Goal: Transaction & Acquisition: Book appointment/travel/reservation

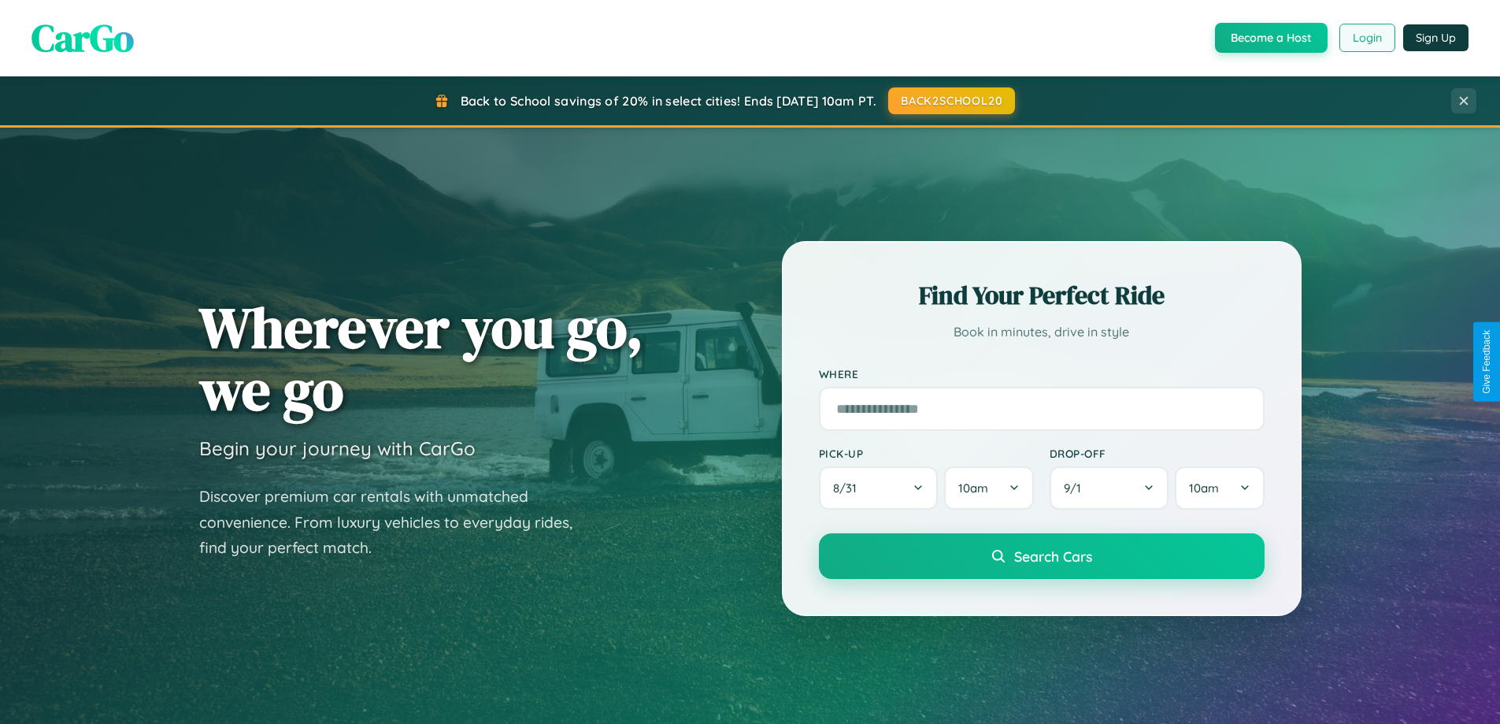
click at [1366, 38] on button "Login" at bounding box center [1368, 38] width 56 height 28
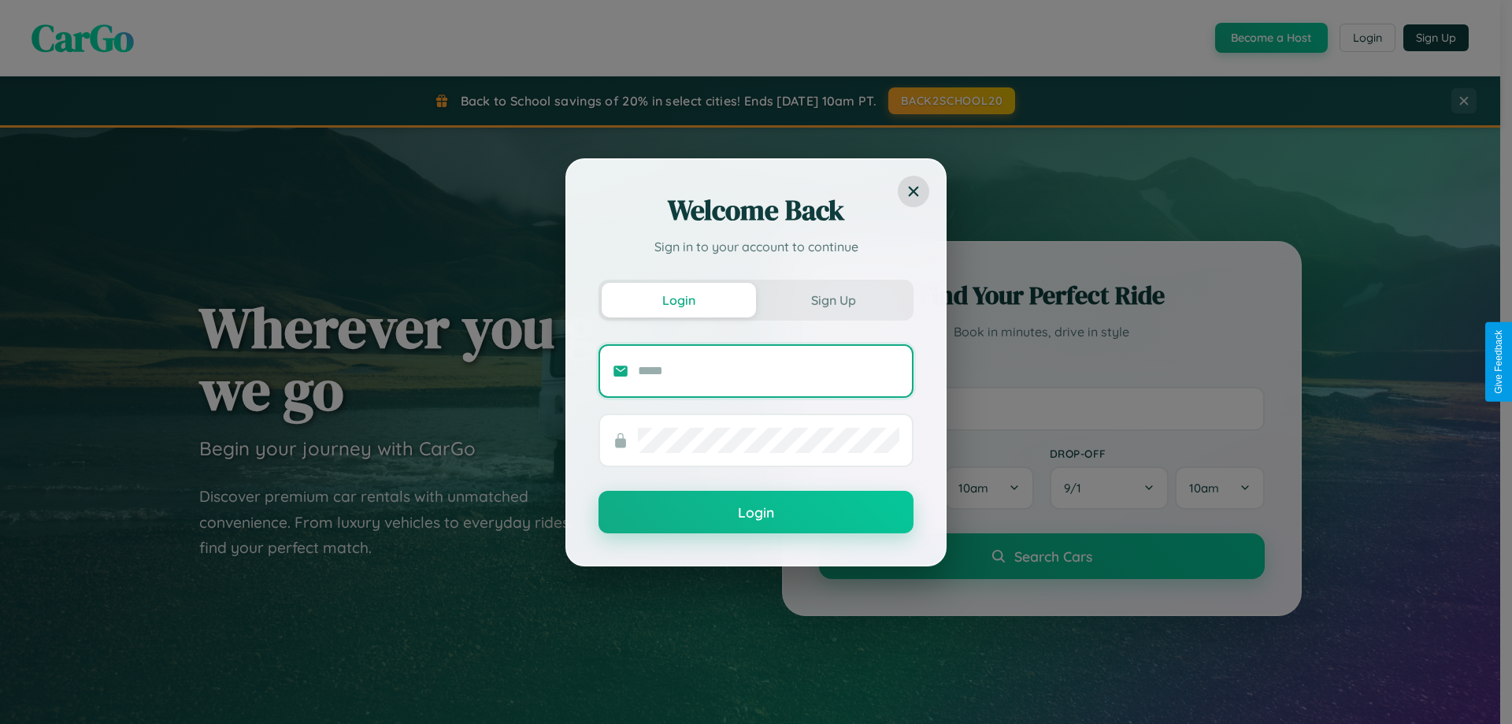
click at [769, 370] on input "text" at bounding box center [768, 370] width 261 height 25
type input "**********"
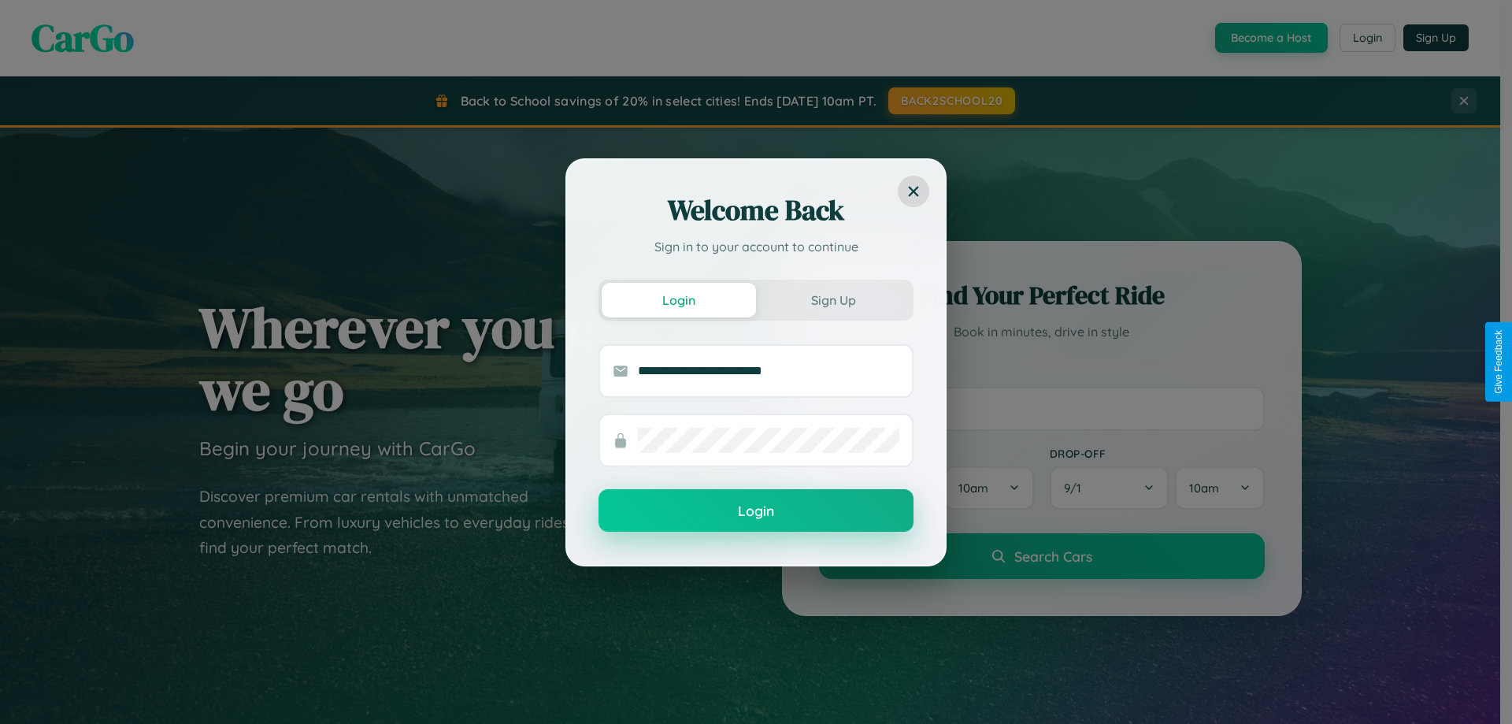
click at [756, 511] on button "Login" at bounding box center [755, 510] width 315 height 43
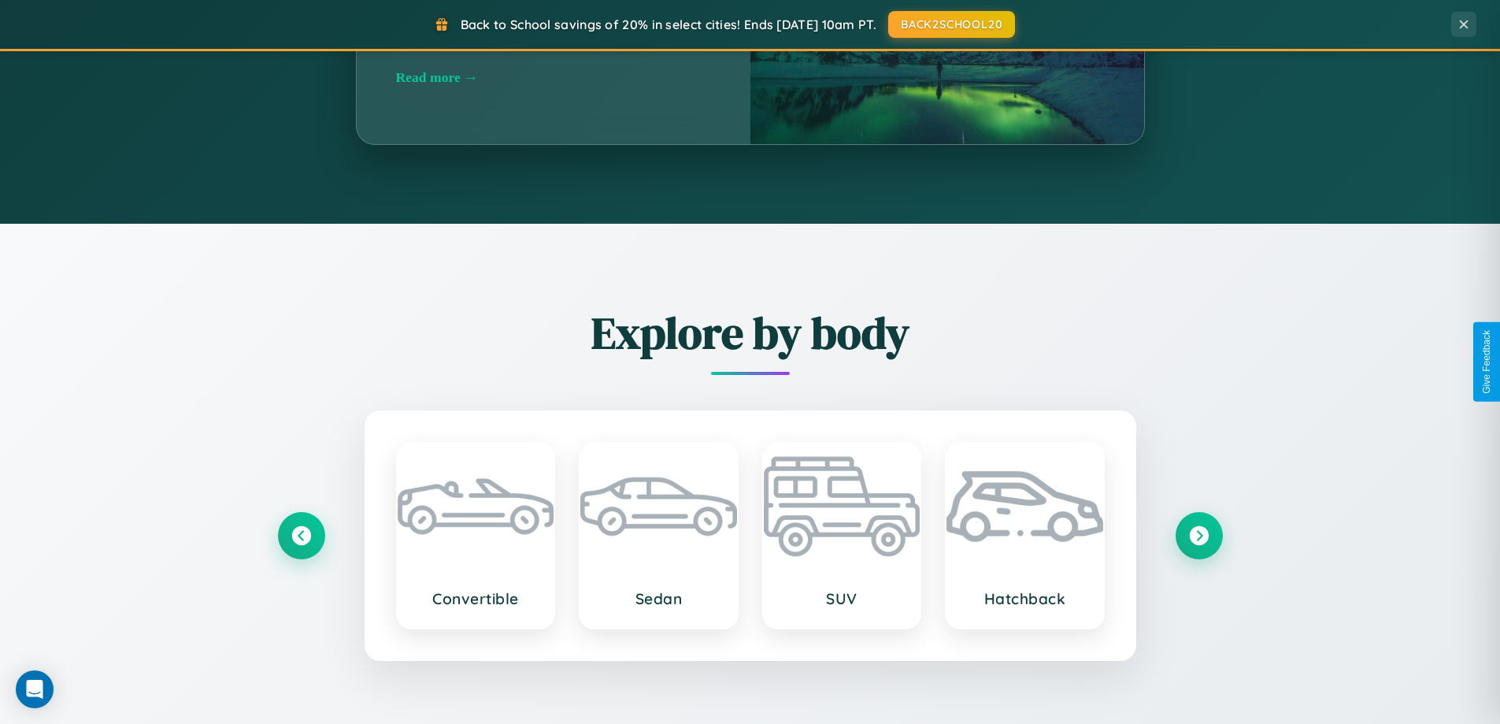
scroll to position [2530, 0]
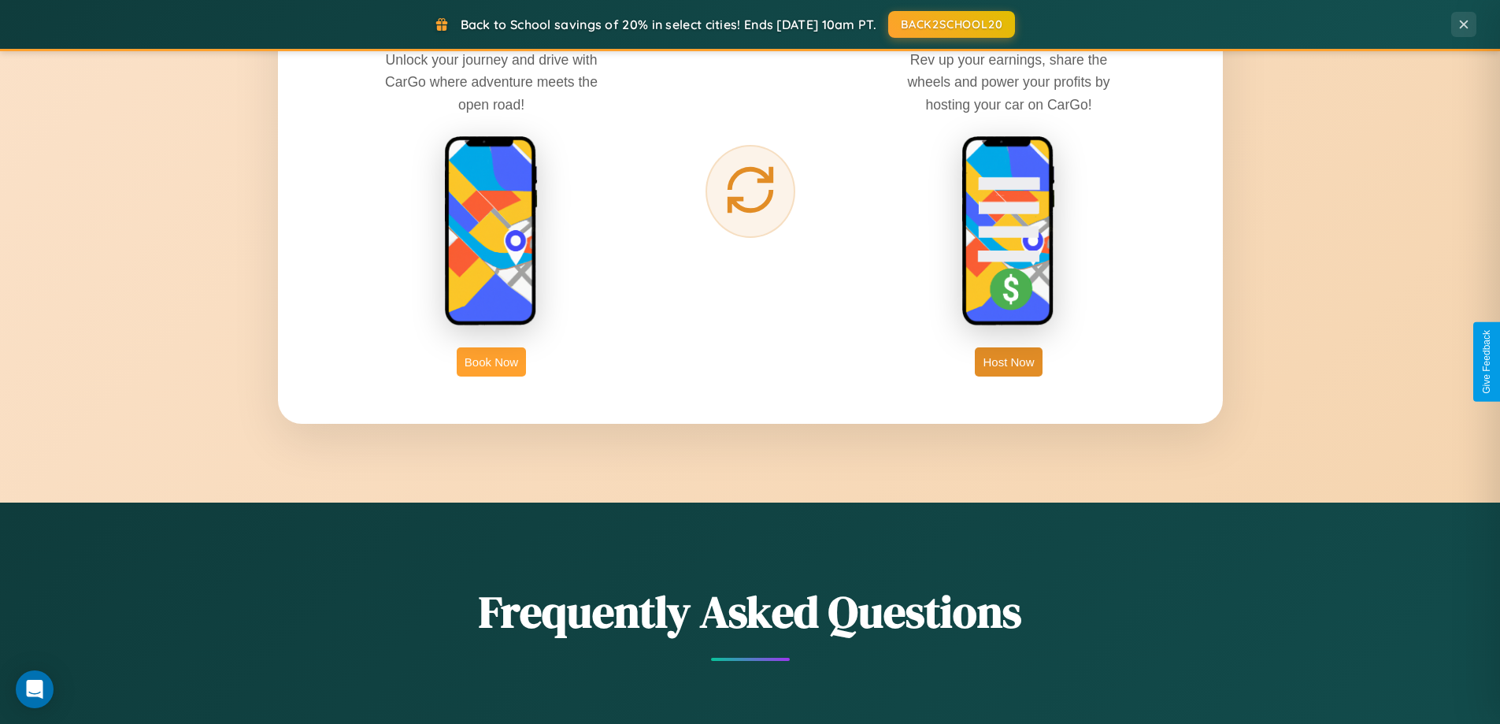
click at [491, 361] on button "Book Now" at bounding box center [491, 361] width 69 height 29
